Goal: Task Accomplishment & Management: Use online tool/utility

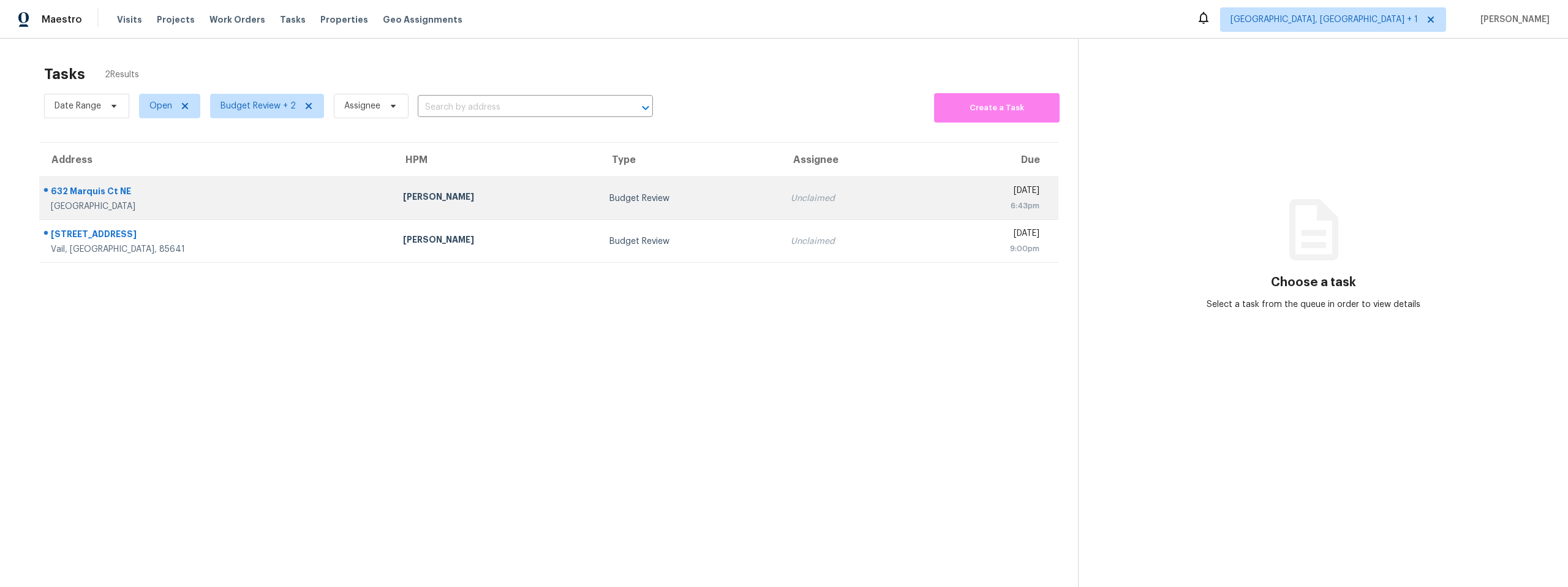
click at [238, 192] on div "632 Marquis Ct NE" at bounding box center [217, 192] width 332 height 16
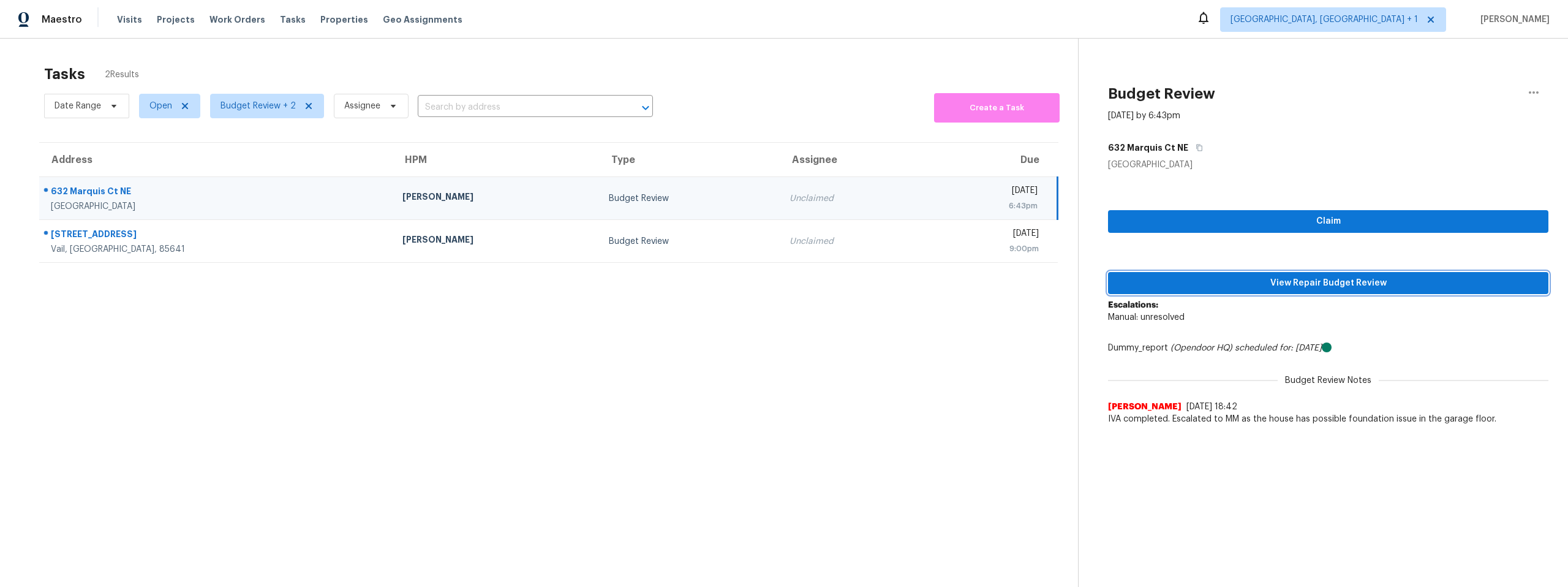
click at [1342, 282] on span "View Repair Budget Review" at bounding box center [1328, 283] width 421 height 16
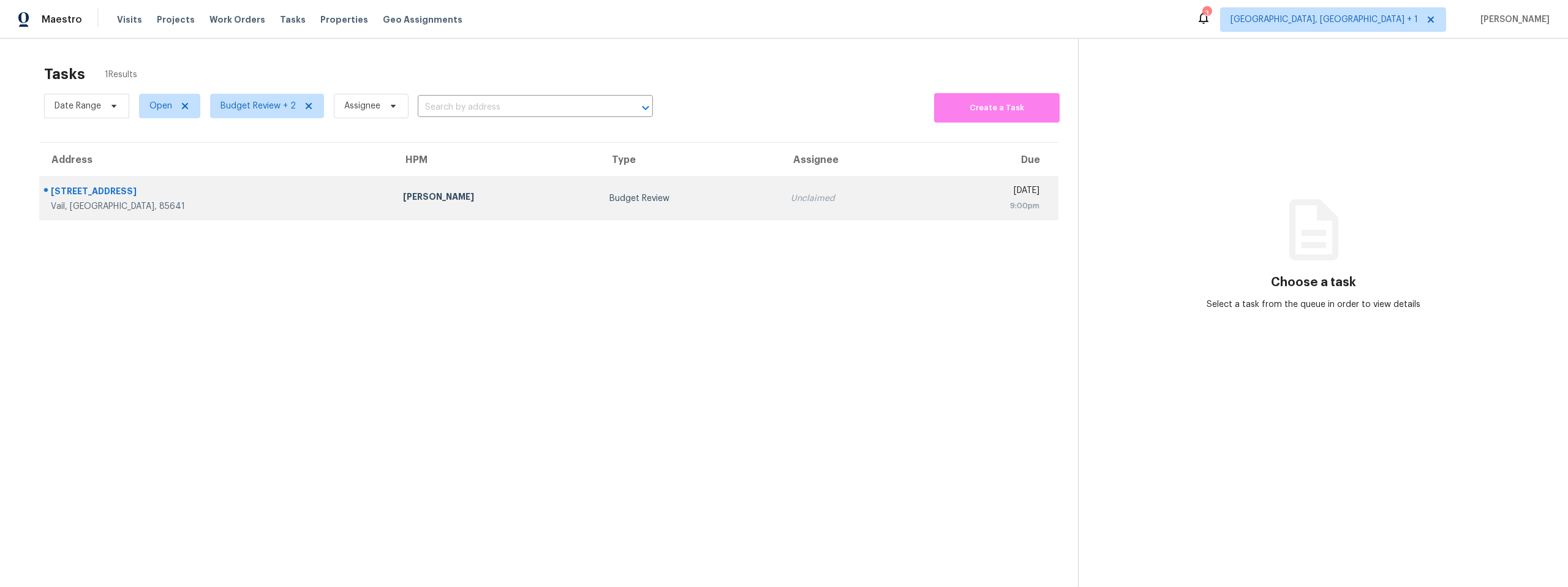
click at [600, 189] on td "Budget Review" at bounding box center [690, 199] width 181 height 43
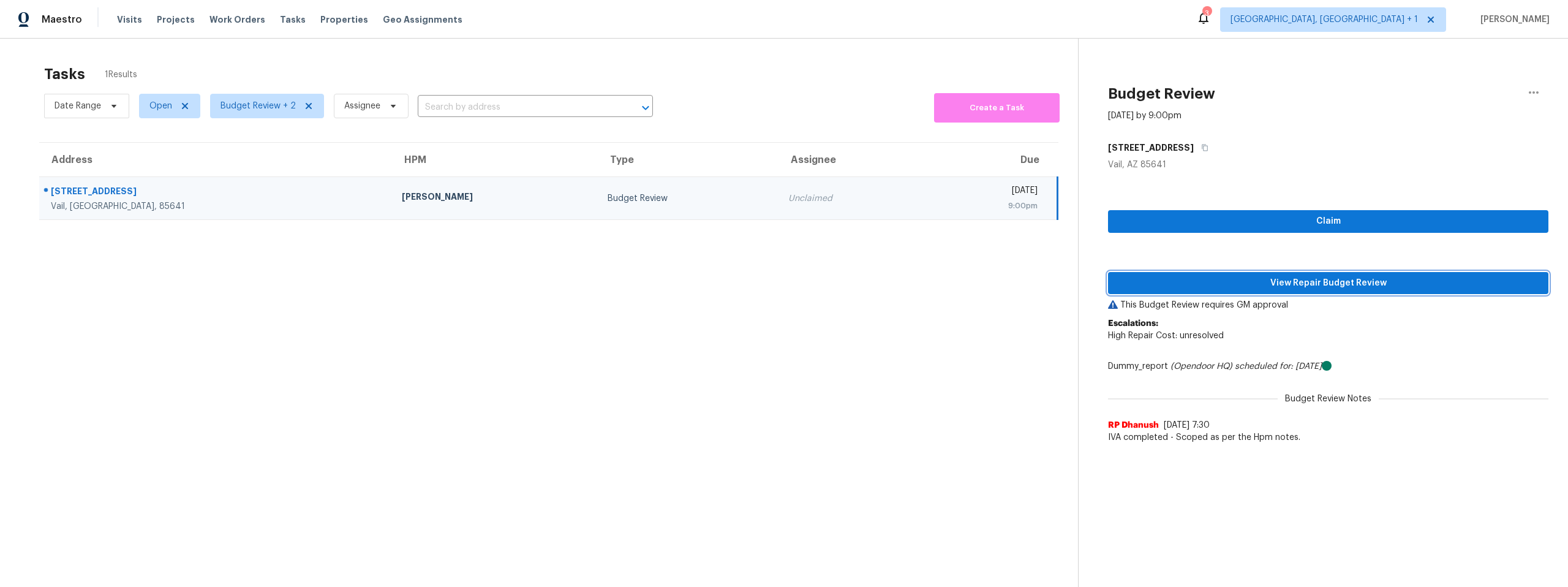
click at [1237, 286] on span "View Repair Budget Review" at bounding box center [1328, 283] width 421 height 16
